Goal: Entertainment & Leisure: Browse casually

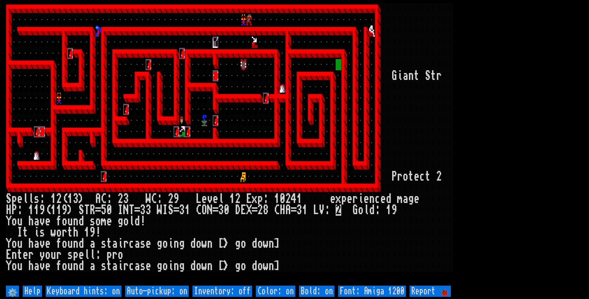
click at [179, 291] on off "Auto-pickup: on" at bounding box center [157, 290] width 64 height 11
type off "Auto-pickup: off"
